Goal: Task Accomplishment & Management: Use online tool/utility

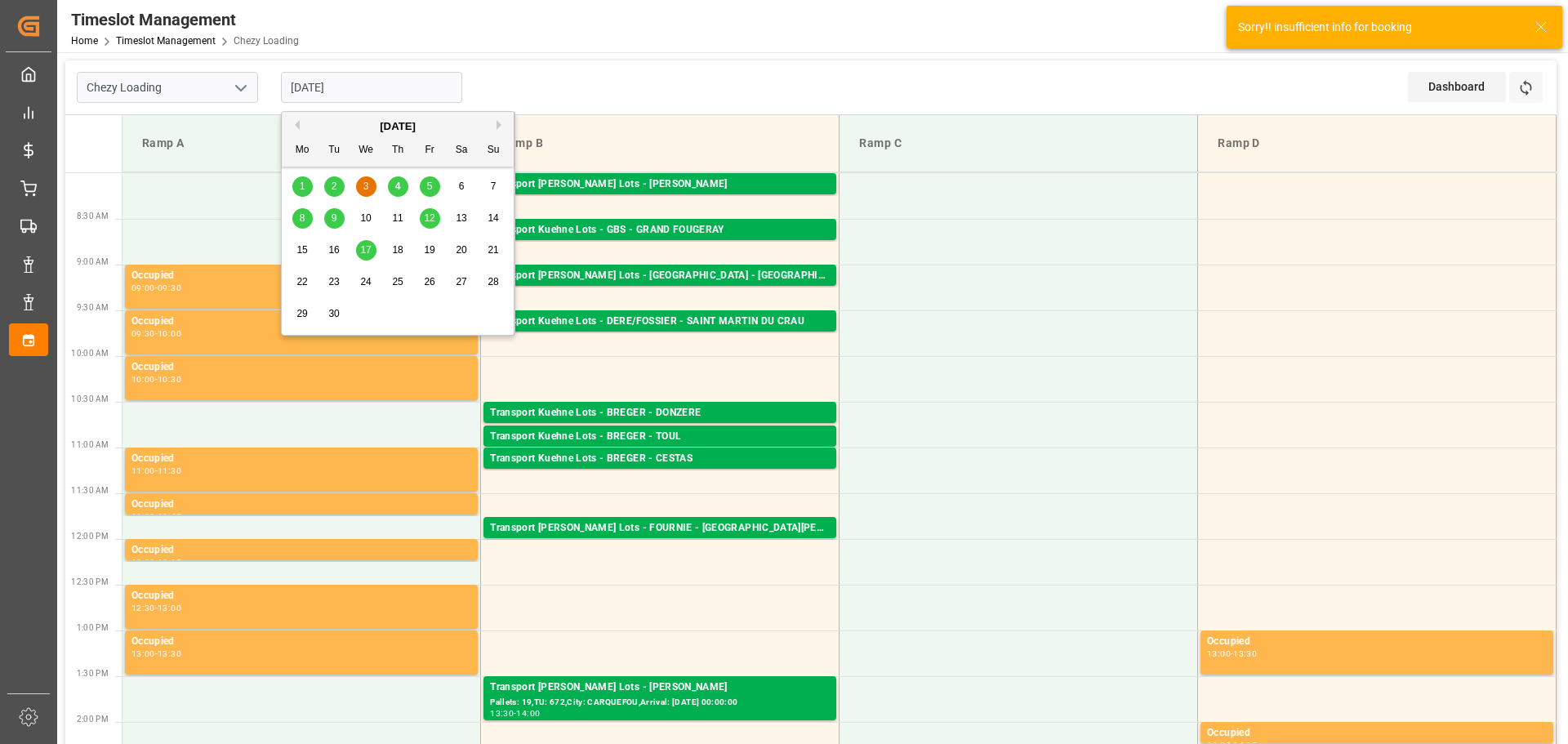
click at [386, 76] on input "[DATE]" at bounding box center [371, 87] width 181 height 31
click at [395, 184] on span "4" at bounding box center [398, 186] width 5 height 11
type input "[DATE]"
